Goal: Information Seeking & Learning: Learn about a topic

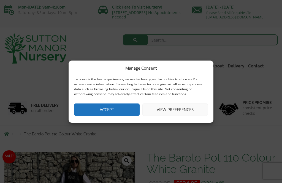
click at [184, 108] on button "View preferences" at bounding box center [176, 110] width 66 height 12
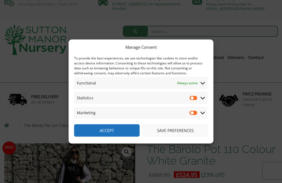
scroll to position [9, 0]
click at [182, 137] on button "Save preferences" at bounding box center [176, 131] width 66 height 12
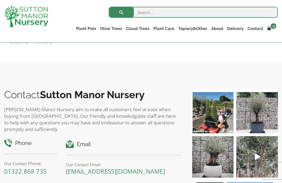
scroll to position [600, 0]
click at [258, 121] on img at bounding box center [258, 113] width 42 height 42
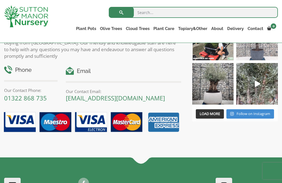
scroll to position [672, 0]
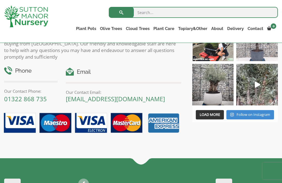
click at [219, 87] on img at bounding box center [214, 85] width 42 height 42
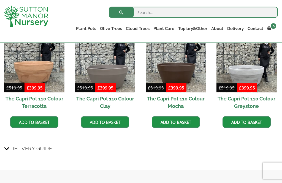
scroll to position [391, 0]
click at [252, 80] on img at bounding box center [247, 62] width 60 height 60
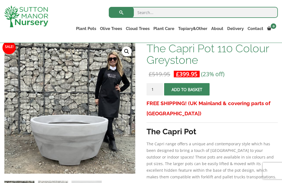
scroll to position [89, 0]
click at [199, 143] on p "The Capri range offers a unique and contemporary style which has been designed …" at bounding box center [213, 161] width 132 height 40
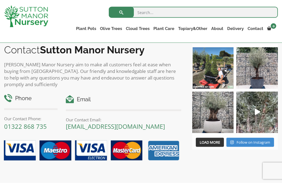
scroll to position [543, 0]
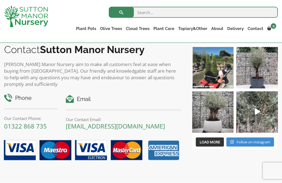
click at [164, 138] on img at bounding box center [90, 151] width 181 height 26
click at [159, 139] on img at bounding box center [90, 151] width 181 height 26
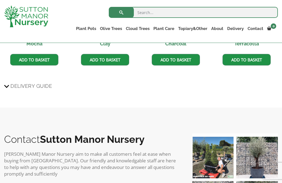
scroll to position [449, 0]
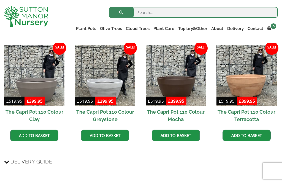
scroll to position [377, 0]
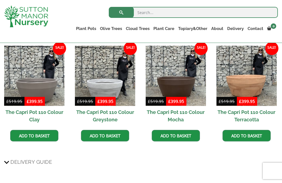
click at [99, 151] on ul "Sale! £ 519.95 Original price was: £519.95. £ 399.95 Current price is: £399.95.…" at bounding box center [141, 100] width 274 height 108
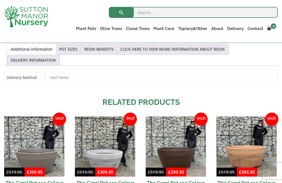
scroll to position [306, 0]
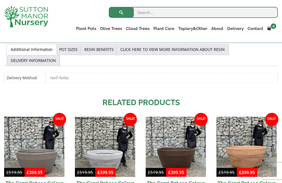
click at [0, 0] on link "Ilex Crenata Cloud Trees" at bounding box center [0, 0] width 0 height 0
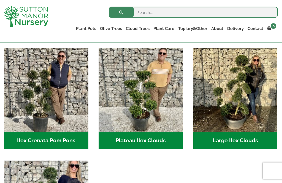
scroll to position [119, 0]
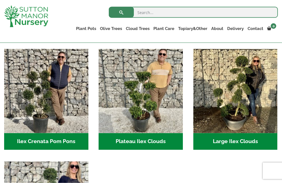
click at [228, 145] on h2 "Large Ilex Clouds (38)" at bounding box center [236, 141] width 84 height 17
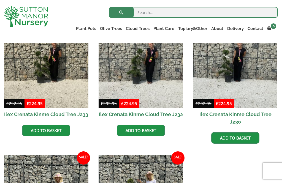
scroll to position [165, 0]
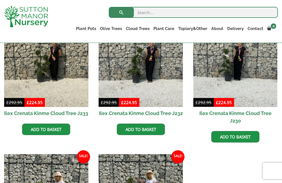
click at [177, 130] on li "Sale! £ 292.95 Original price was: £292.95. £ 224.95 Current price is: £224.95.…" at bounding box center [141, 79] width 84 height 113
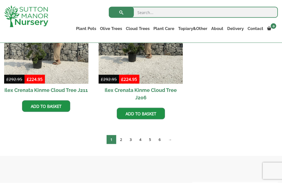
scroll to position [320, 0]
click at [123, 141] on link "2" at bounding box center [121, 139] width 10 height 9
click at [128, 135] on link "3" at bounding box center [131, 139] width 10 height 9
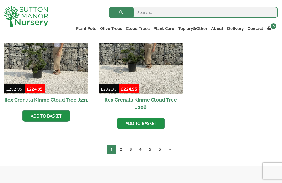
scroll to position [310, 0]
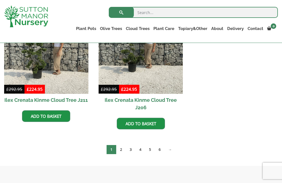
click at [78, 147] on nav "1 2 3 4 5 6 →" at bounding box center [141, 151] width 274 height 12
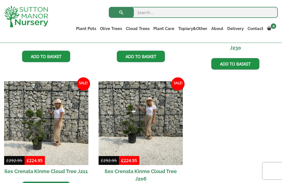
scroll to position [237, 0]
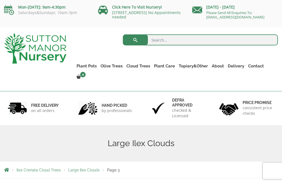
click at [191, 125] on div "Large Ilex Clouds" at bounding box center [141, 143] width 282 height 36
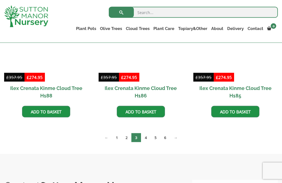
scroll to position [322, 0]
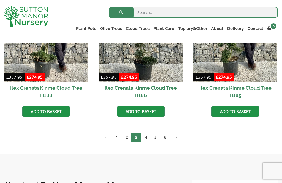
click at [147, 138] on link "4" at bounding box center [146, 137] width 10 height 9
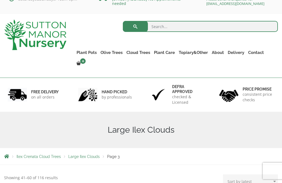
scroll to position [13, 0]
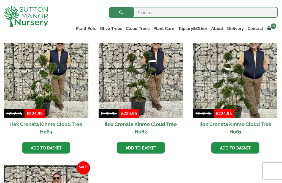
scroll to position [415, 0]
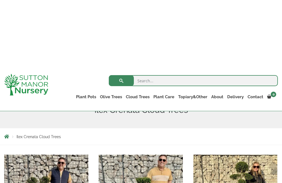
scroll to position [-8, 0]
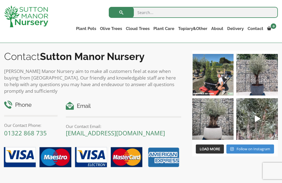
scroll to position [535, 0]
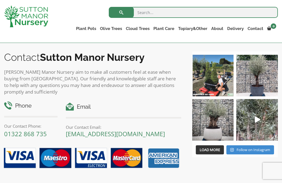
click at [121, 84] on p "[PERSON_NAME] Manor Nursery aim to make all customers feel at ease when buying …" at bounding box center [92, 82] width 177 height 26
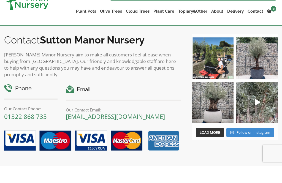
scroll to position [553, 0]
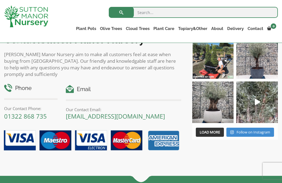
click at [76, 51] on div "Contact [PERSON_NAME][GEOGRAPHIC_DATA][PERSON_NAME] aim to make all customers f…" at bounding box center [92, 94] width 177 height 120
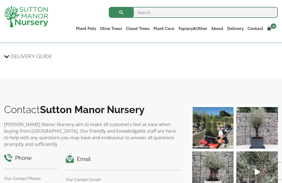
scroll to position [482, 0]
